Goal: Task Accomplishment & Management: Use online tool/utility

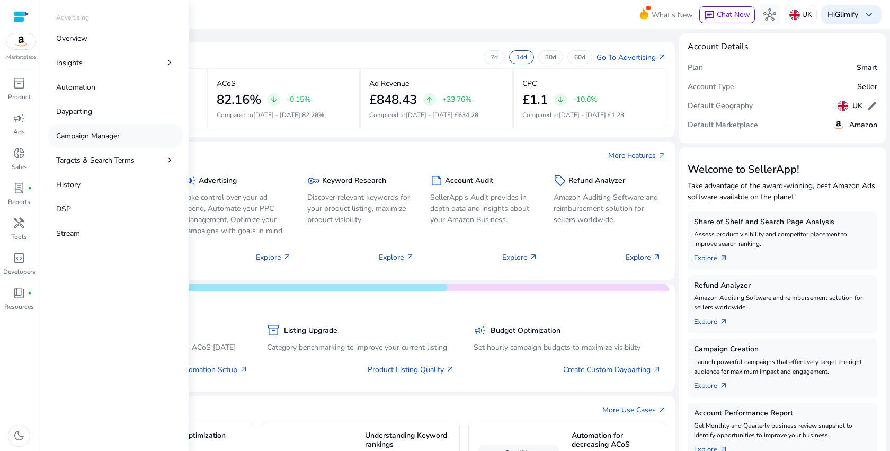
click at [76, 131] on p "Campaign Manager" at bounding box center [88, 135] width 64 height 11
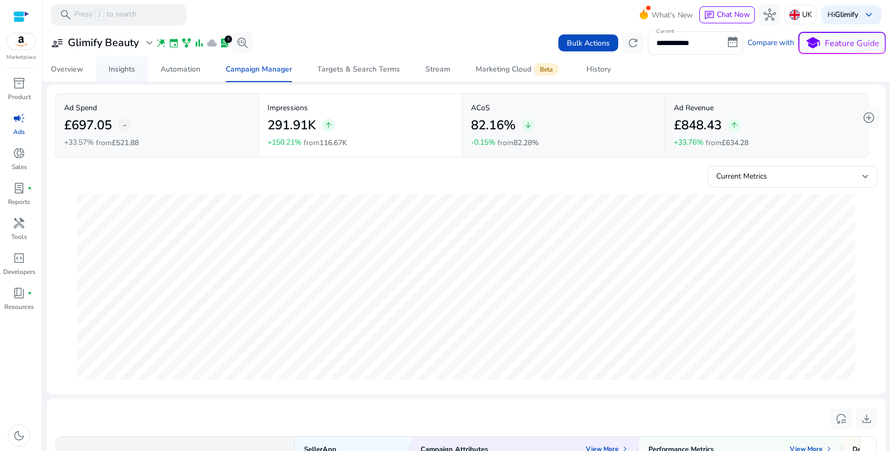
click at [108, 67] on link "Insights" at bounding box center [122, 69] width 52 height 25
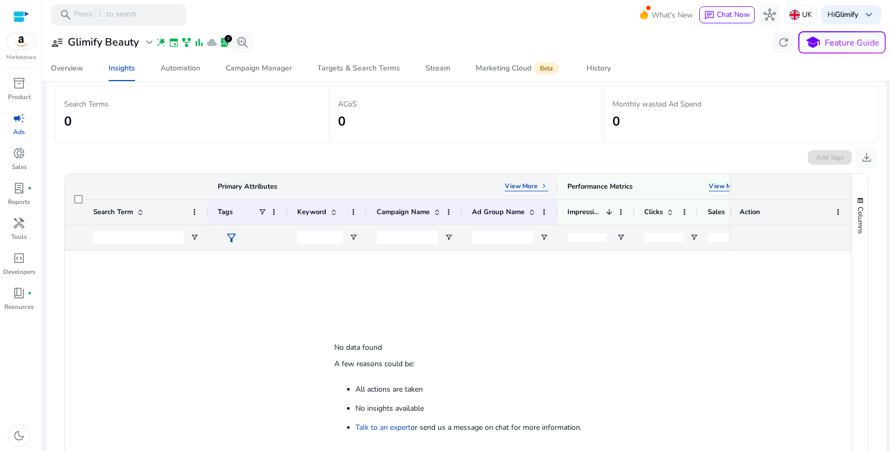
scroll to position [39, 0]
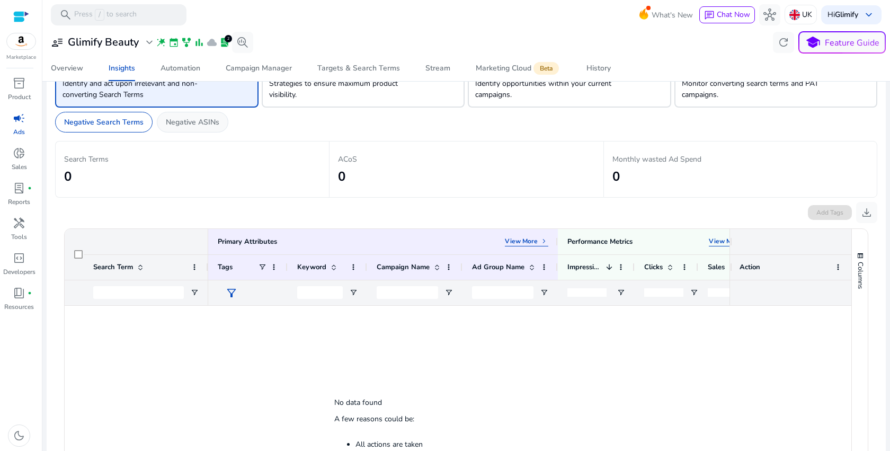
click at [184, 117] on p "Negative ASINs" at bounding box center [193, 122] width 54 height 11
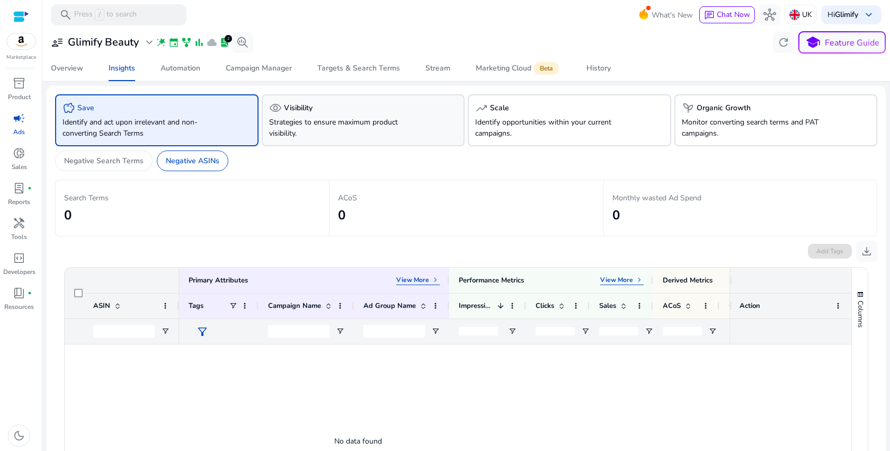
click at [323, 111] on div "visibility Visibility" at bounding box center [363, 108] width 189 height 13
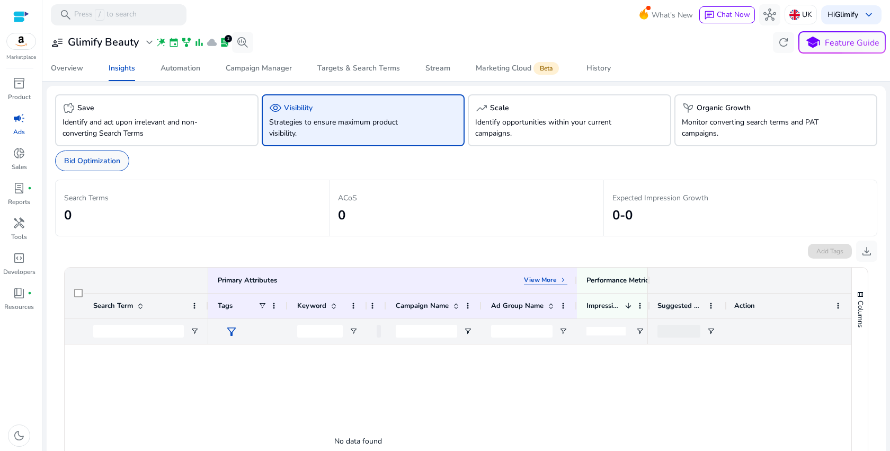
click at [96, 162] on p "Bid Optimization" at bounding box center [92, 160] width 56 height 11
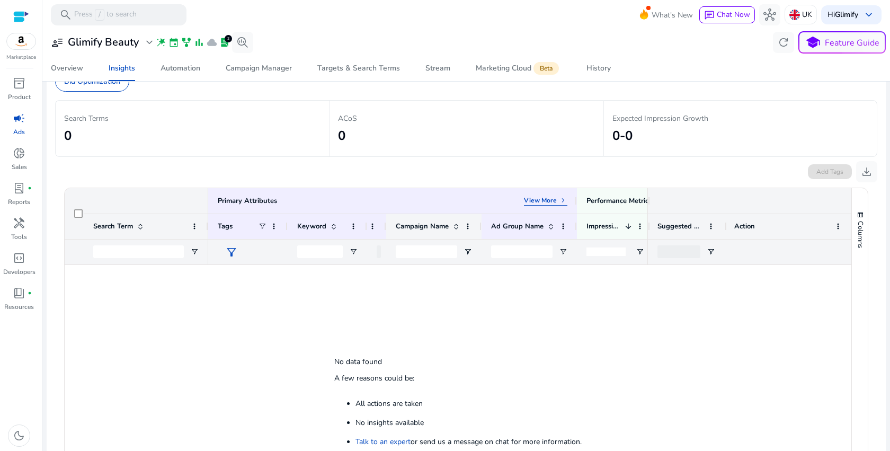
scroll to position [24, 0]
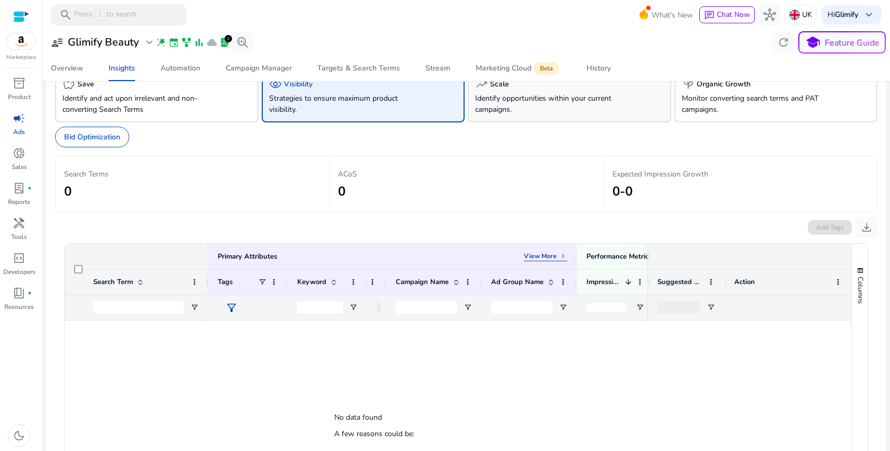
click at [526, 121] on div "trending_up Scale Identify opportunities within your current campaigns." at bounding box center [569, 96] width 203 height 52
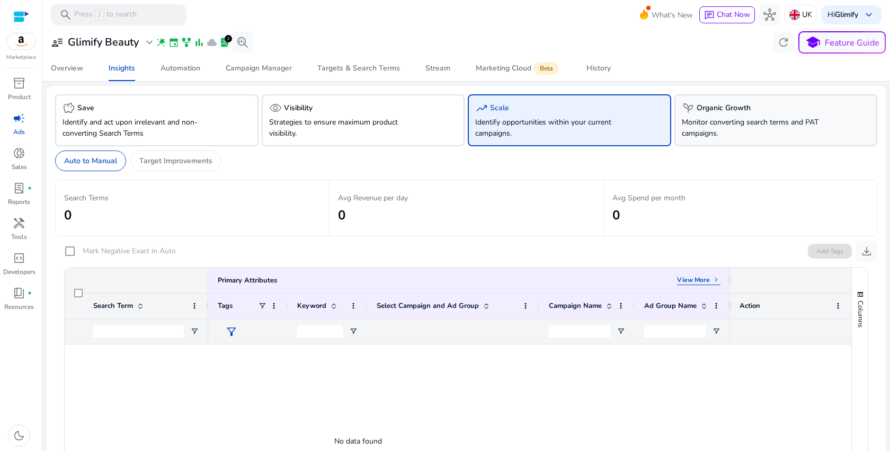
click at [705, 129] on p "Monitor converting search terms and PAT campaigns." at bounding box center [760, 128] width 157 height 22
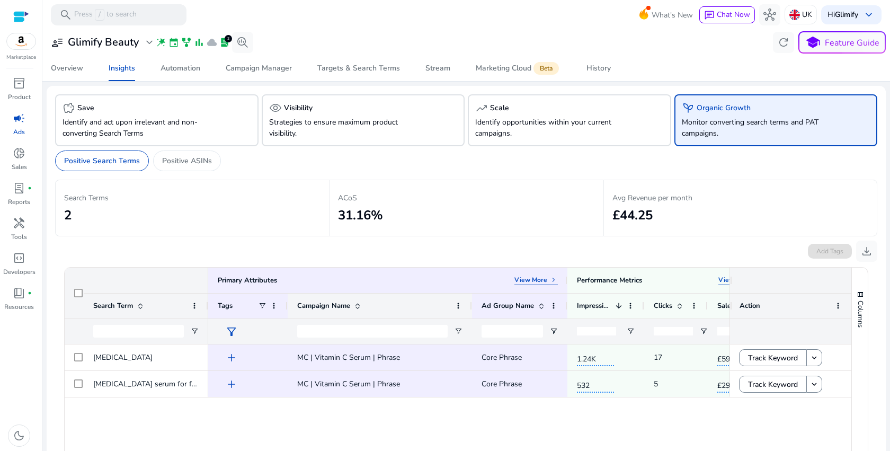
drag, startPoint x: 382, startPoint y: 306, endPoint x: 471, endPoint y: 306, distance: 89.0
click at [471, 306] on div at bounding box center [472, 306] width 4 height 25
click at [294, 64] on link "Campaign Manager" at bounding box center [259, 68] width 92 height 25
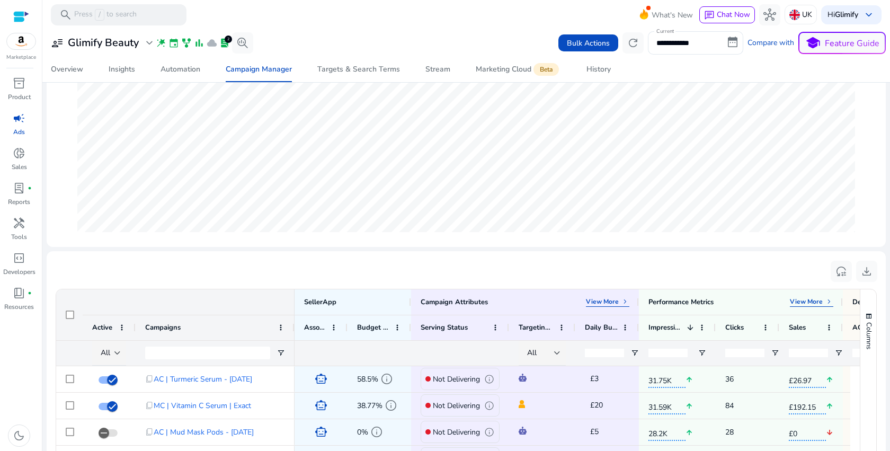
scroll to position [370, 0]
